Goal: Find specific page/section: Find specific page/section

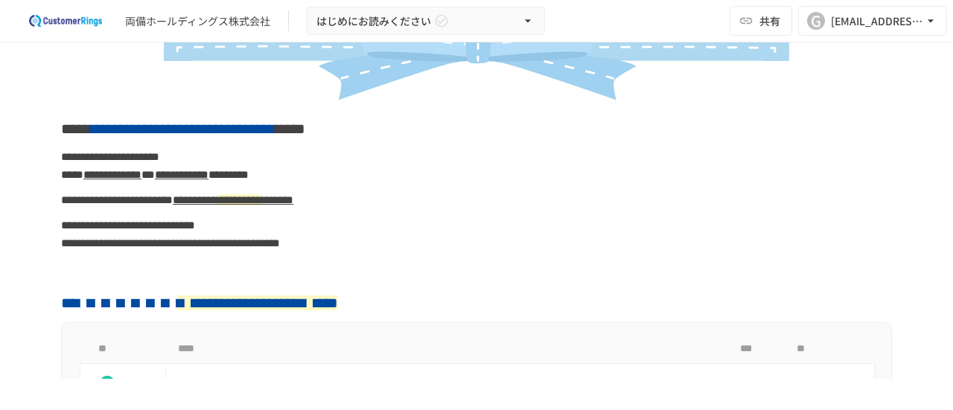
scroll to position [74, 0]
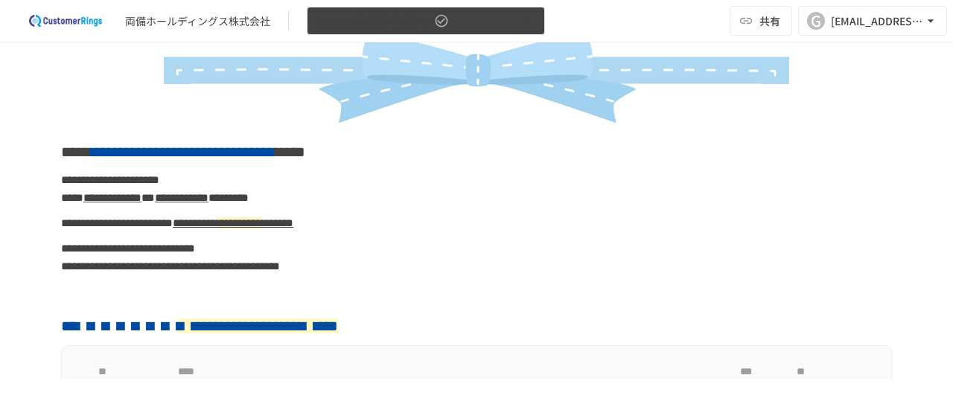
click at [360, 32] on button "はじめにお読みください" at bounding box center [426, 21] width 238 height 29
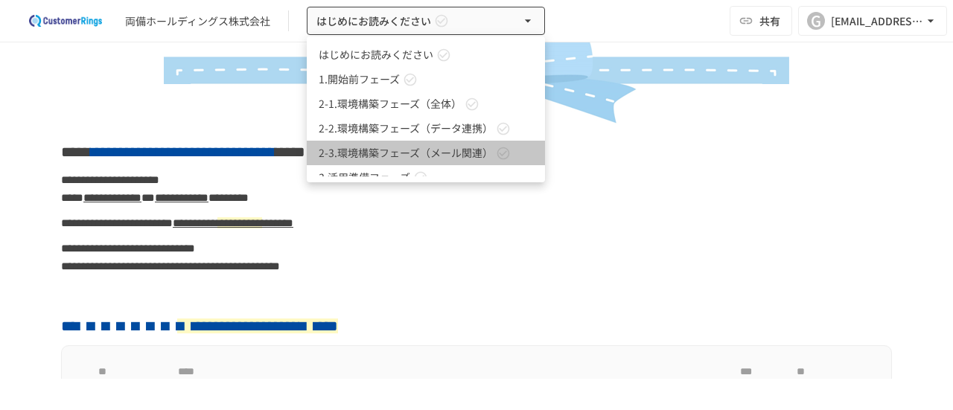
click at [348, 150] on span "2-3.環境構築フェーズ（メール関連）" at bounding box center [406, 153] width 174 height 16
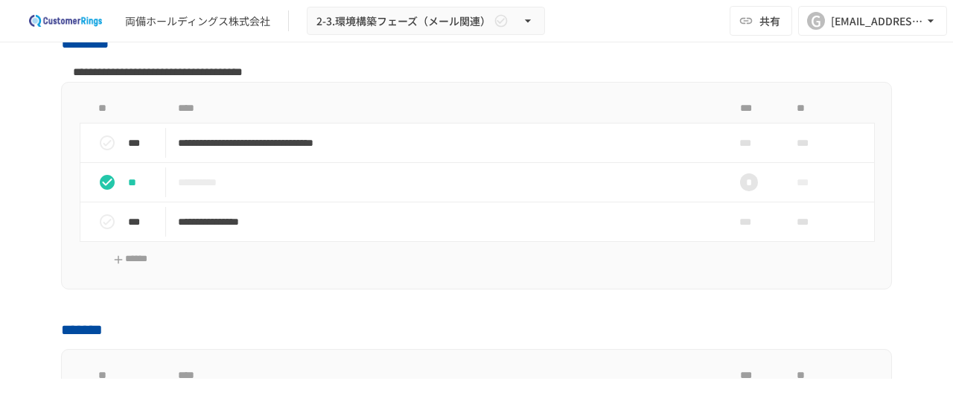
scroll to position [880, 0]
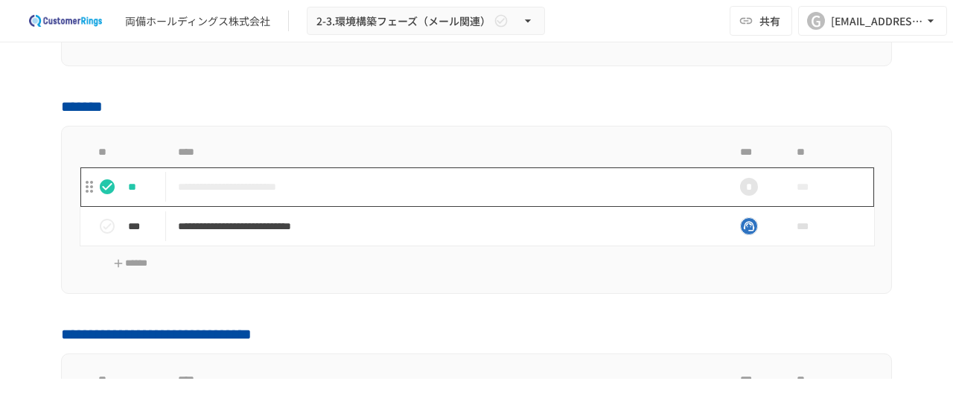
click at [214, 182] on p "**********" at bounding box center [445, 187] width 535 height 19
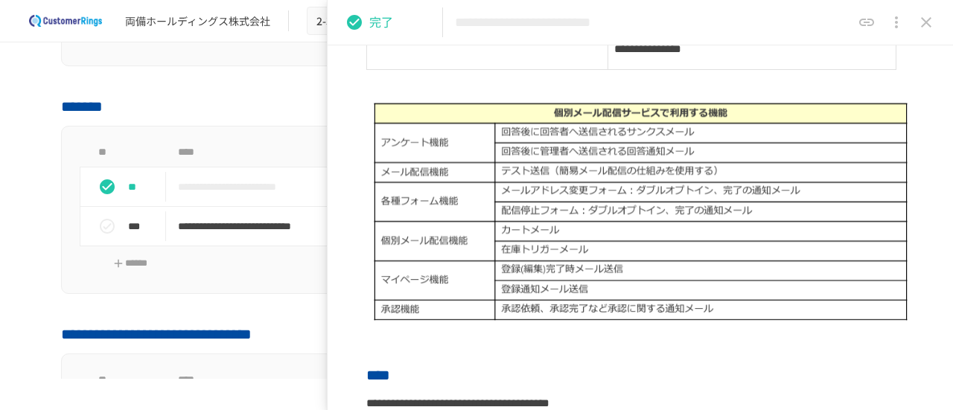
scroll to position [372, 0]
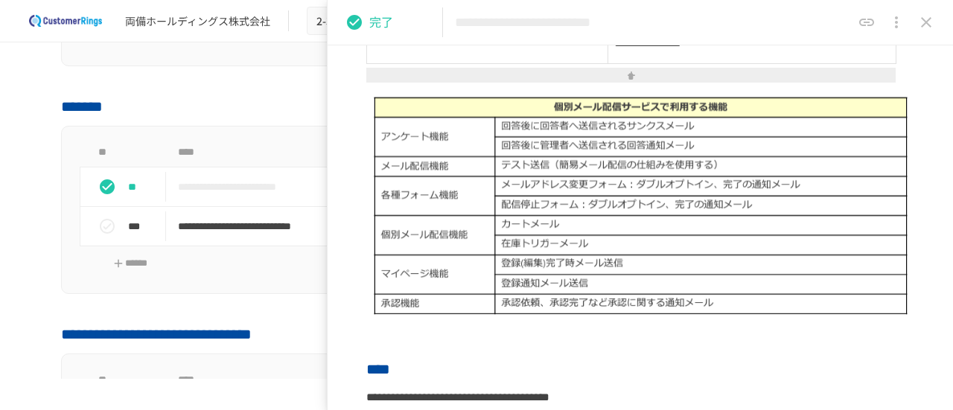
click at [372, 22] on p "完了" at bounding box center [381, 22] width 24 height 19
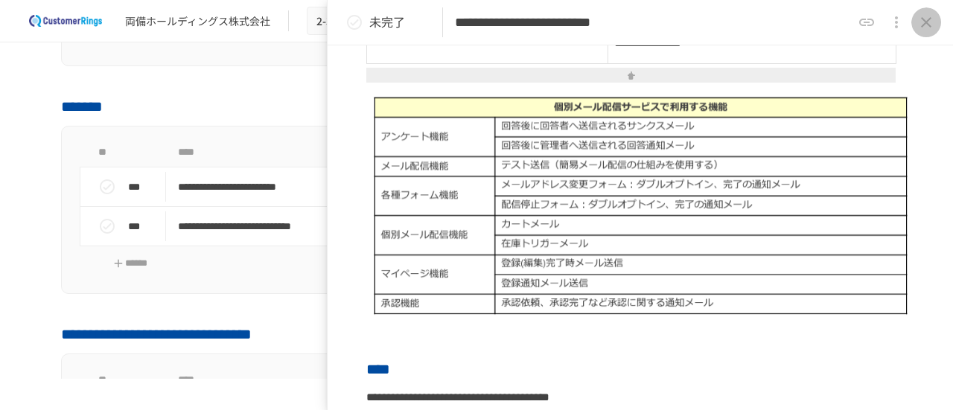
click at [937, 16] on button "close drawer" at bounding box center [926, 22] width 30 height 30
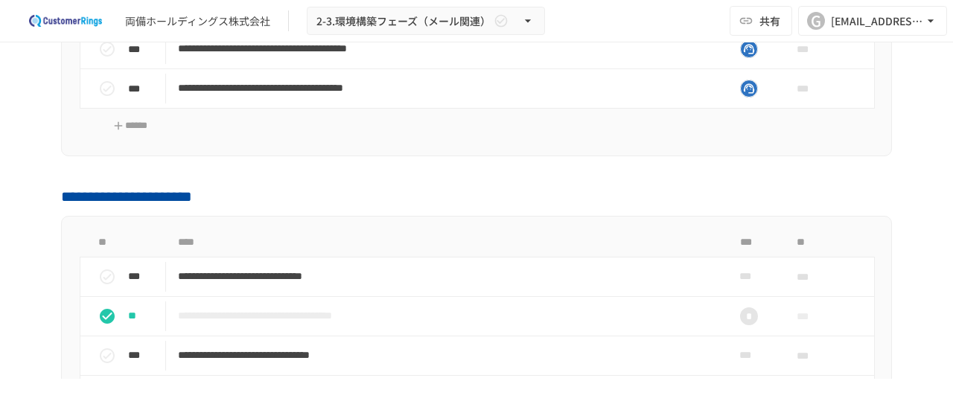
scroll to position [1401, 0]
